Goal: Task Accomplishment & Management: Manage account settings

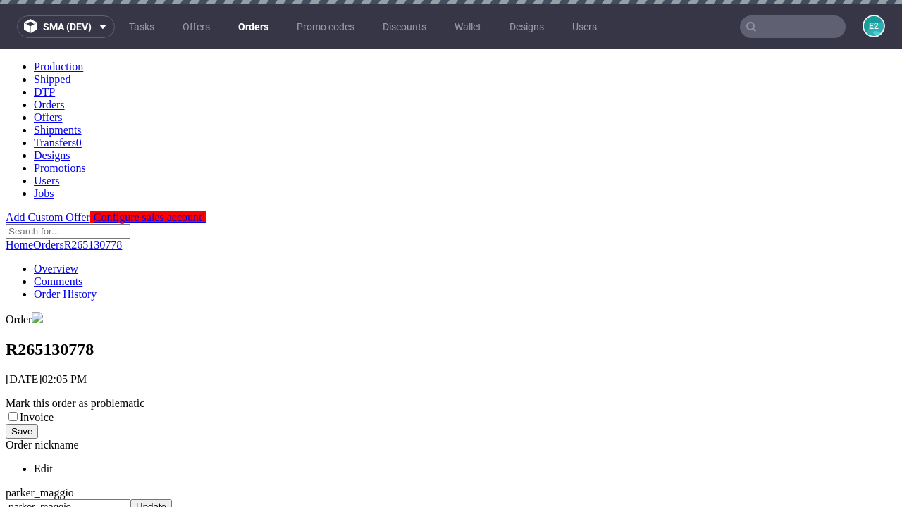
scroll to position [538, 0]
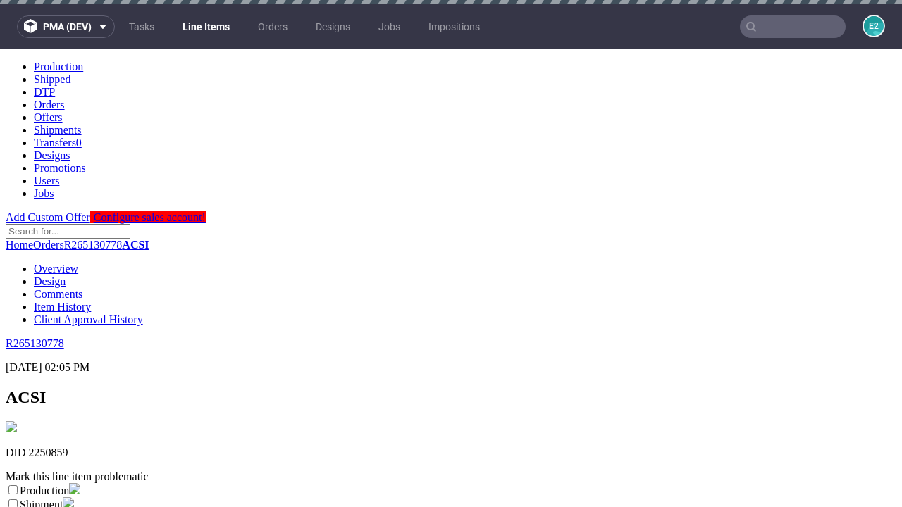
scroll to position [248, 0]
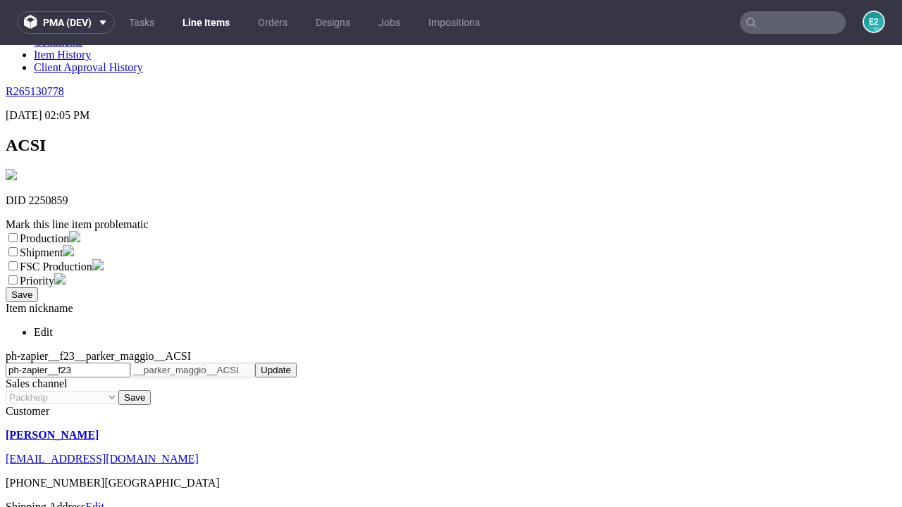
select select "dtp_ca_needed"
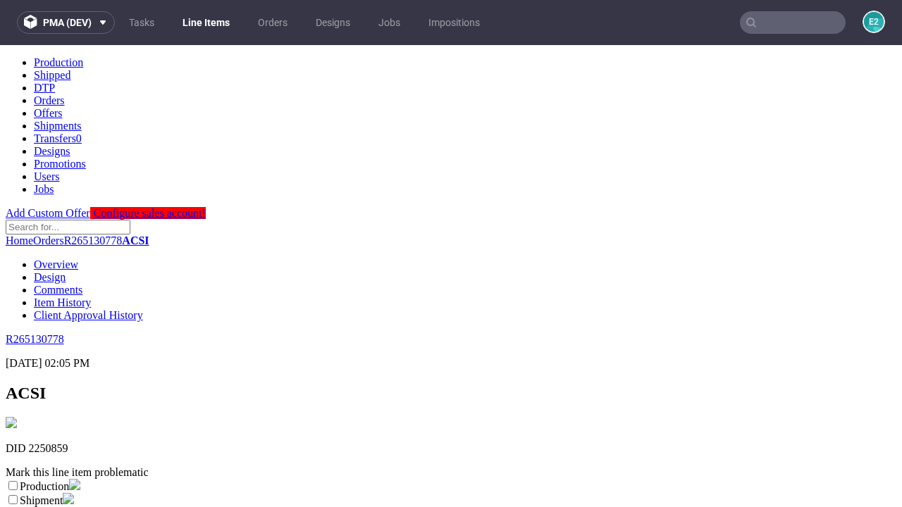
scroll to position [0, 0]
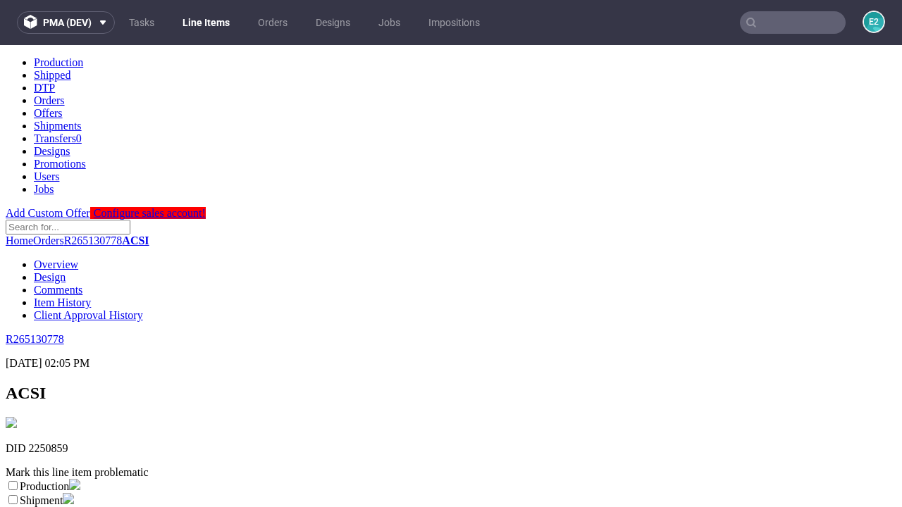
checkbox input "true"
